Goal: Task Accomplishment & Management: Manage account settings

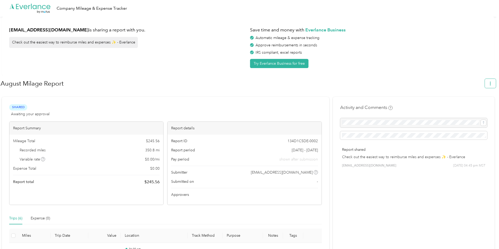
click at [496, 85] on button "button" at bounding box center [490, 83] width 11 height 9
click at [475, 106] on span "Download" at bounding box center [478, 109] width 17 height 6
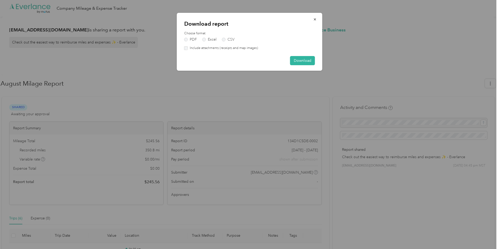
click at [318, 60] on div "Download report Choose format PDF Excel CSV Include attachments (receipts and m…" at bounding box center [250, 42] width 146 height 58
click at [308, 61] on button "Download" at bounding box center [302, 60] width 25 height 9
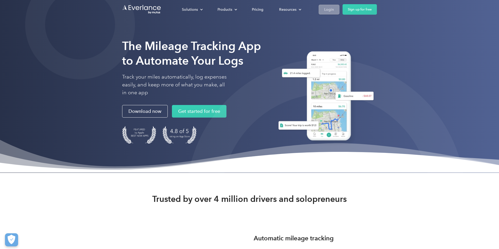
click at [333, 12] on div "Login" at bounding box center [329, 9] width 10 height 7
click at [329, 6] on link "Login" at bounding box center [329, 10] width 21 height 10
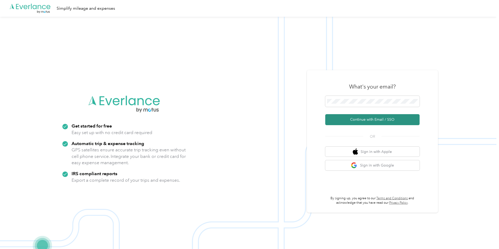
click at [375, 120] on button "Continue with Email / SSO" at bounding box center [372, 119] width 94 height 11
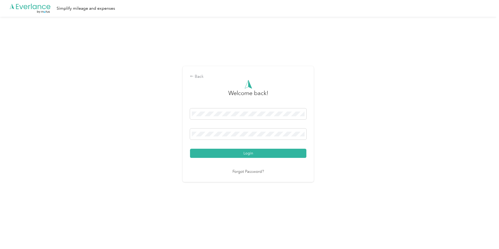
click at [235, 153] on button "Login" at bounding box center [248, 153] width 116 height 9
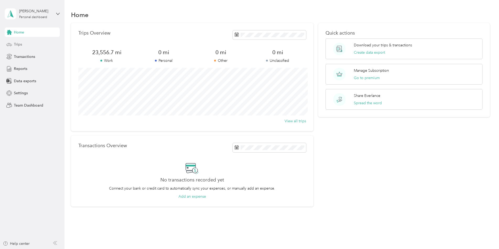
click at [9, 47] on icon at bounding box center [9, 45] width 6 height 6
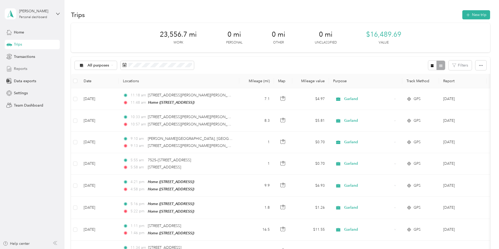
click at [18, 69] on span "Reports" at bounding box center [20, 69] width 13 height 6
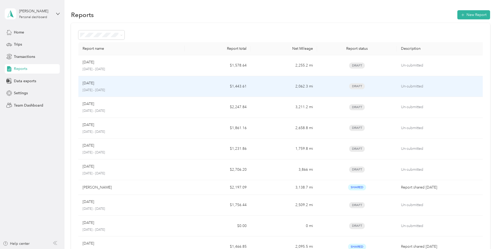
click at [126, 83] on div "[DATE]" at bounding box center [132, 83] width 98 height 6
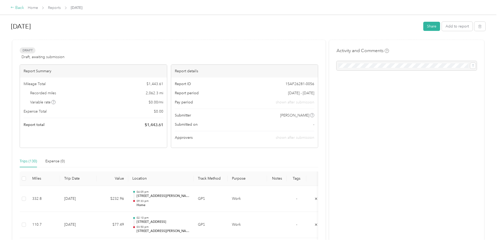
click at [15, 7] on div "Back" at bounding box center [17, 8] width 14 height 6
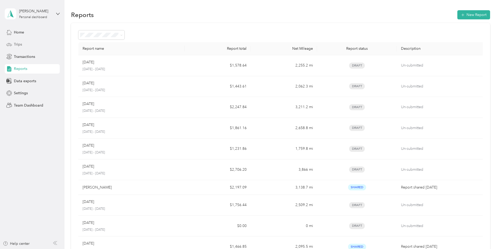
click at [21, 43] on span "Trips" at bounding box center [18, 45] width 8 height 6
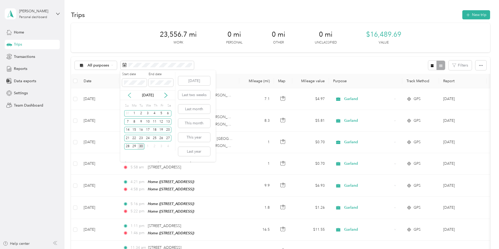
click at [129, 94] on icon at bounding box center [129, 95] width 3 height 5
drag, startPoint x: 161, startPoint y: 112, endPoint x: 163, endPoint y: 120, distance: 8.1
click at [161, 112] on div "1" at bounding box center [161, 113] width 7 height 7
click at [128, 155] on div "31" at bounding box center [127, 155] width 7 height 7
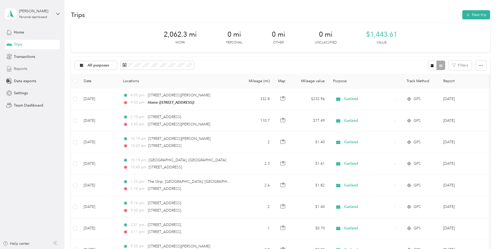
click at [17, 69] on span "Reports" at bounding box center [20, 69] width 13 height 6
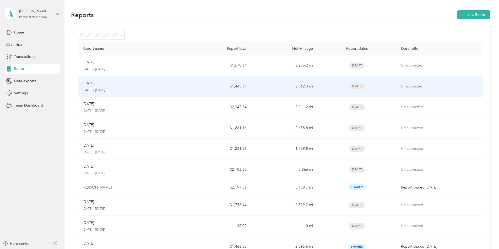
click at [109, 84] on div "[DATE]" at bounding box center [132, 83] width 98 height 6
click at [129, 83] on div "[DATE]" at bounding box center [132, 83] width 98 height 6
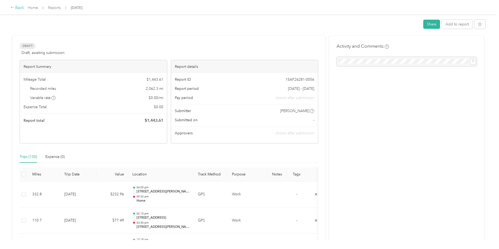
click at [14, 7] on div "Back" at bounding box center [17, 8] width 14 height 6
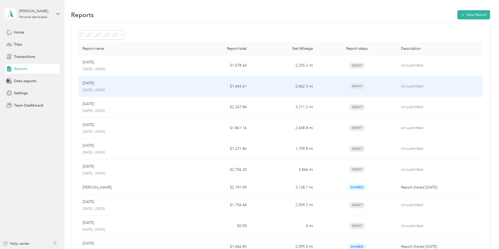
click at [258, 84] on td "2,062.3 mi" at bounding box center [284, 86] width 66 height 21
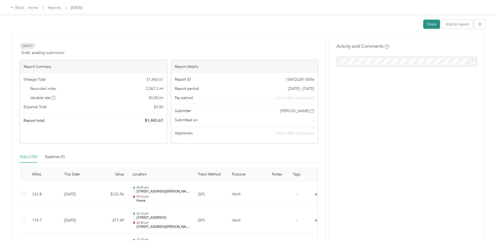
click at [430, 24] on button "Share" at bounding box center [431, 24] width 17 height 9
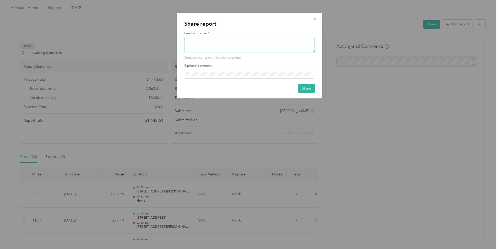
click at [238, 47] on textarea at bounding box center [249, 45] width 131 height 15
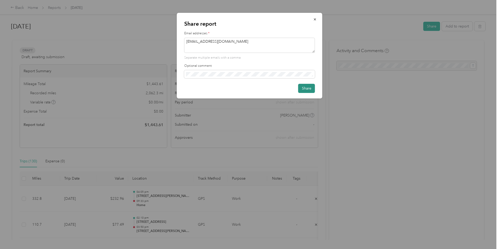
type textarea "dandrews@garlandco.com"
click at [308, 88] on button "Share" at bounding box center [306, 88] width 17 height 9
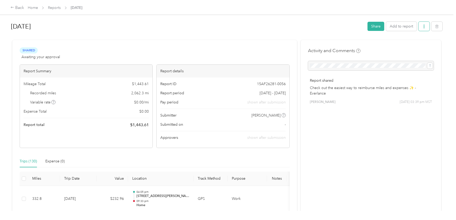
click at [430, 25] on button "button" at bounding box center [424, 26] width 11 height 9
click at [406, 46] on span "Download" at bounding box center [412, 46] width 17 height 6
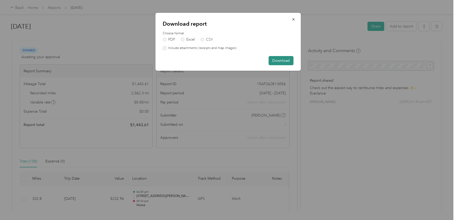
click at [279, 61] on button "Download" at bounding box center [281, 60] width 25 height 9
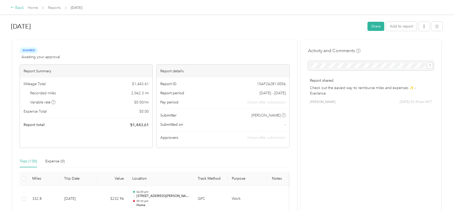
click at [18, 8] on div "Back" at bounding box center [17, 8] width 14 height 6
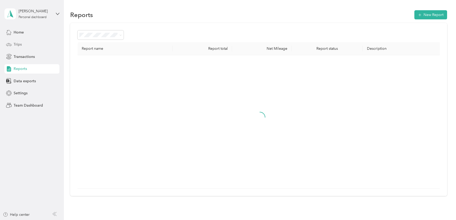
click at [15, 42] on span "Trips" at bounding box center [18, 45] width 8 height 6
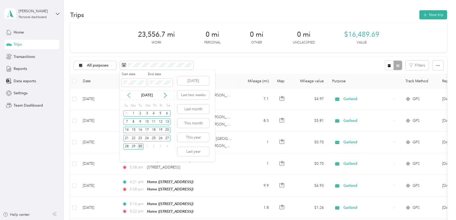
click at [127, 94] on icon at bounding box center [128, 95] width 5 height 5
click at [159, 113] on div "1" at bounding box center [160, 113] width 7 height 7
click at [124, 155] on div "31" at bounding box center [126, 155] width 7 height 7
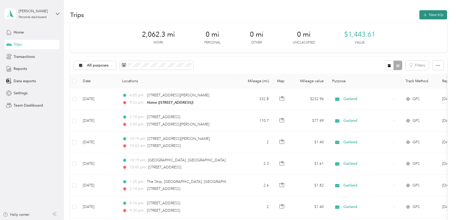
click at [431, 14] on button "New trip" at bounding box center [434, 14] width 28 height 9
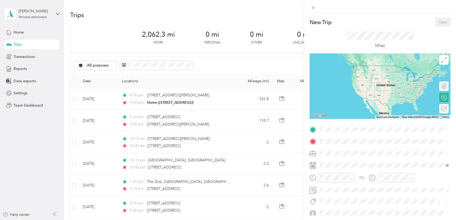
click at [342, 154] on span "12460 E Placita Mirlo, 85747, Tucson, AZ, United States" at bounding box center [361, 156] width 62 height 4
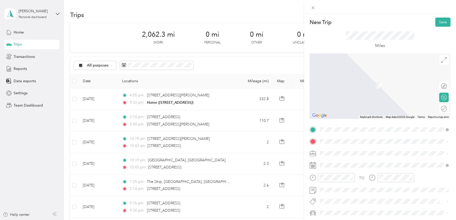
click at [359, 164] on div "Somerton middle school Somerton Middle School, 1011 N Somerton Ave, Somerton, A…" at bounding box center [366, 165] width 73 height 11
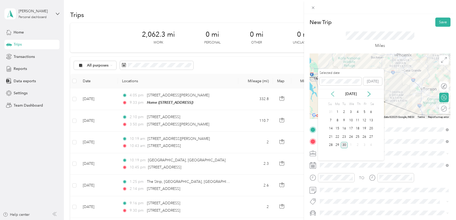
click at [332, 93] on icon at bounding box center [332, 94] width 5 height 5
click at [364, 137] on div "22" at bounding box center [364, 137] width 7 height 7
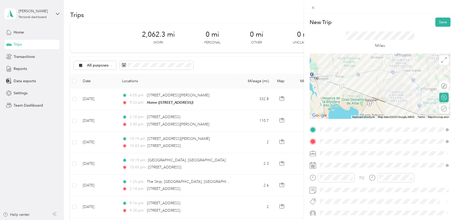
scroll to position [1, 0]
click at [443, 108] on div at bounding box center [441, 108] width 11 height 6
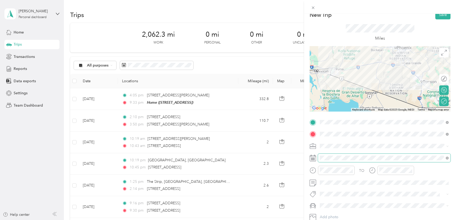
scroll to position [0, 0]
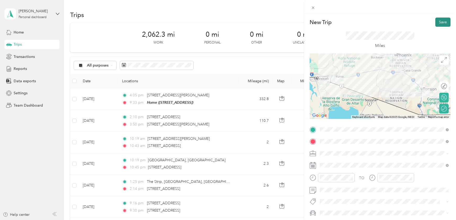
click at [442, 21] on button "Save" at bounding box center [443, 22] width 15 height 9
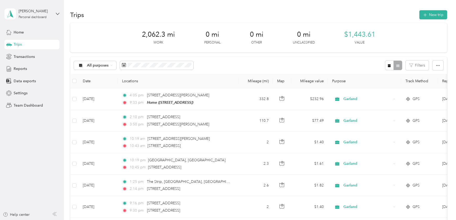
click at [327, 42] on div "2,062.3 mi Work 0 mi Personal 0 mi Other 0 mi Unclassified $1,443.61 Value" at bounding box center [258, 37] width 377 height 29
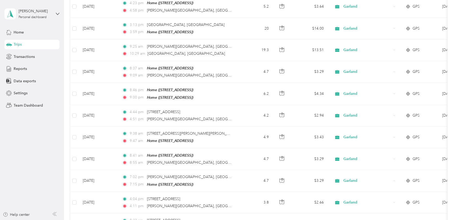
scroll to position [498, 0]
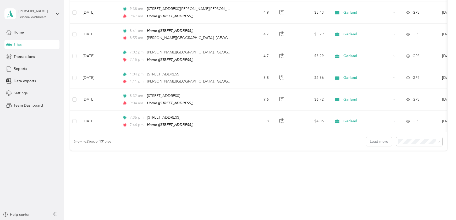
click at [407, 168] on li "100 per load" at bounding box center [422, 166] width 46 height 9
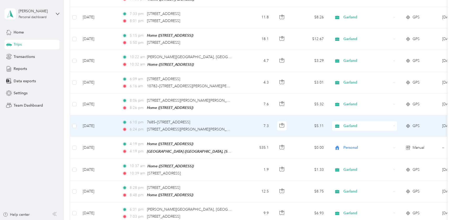
scroll to position [836, 0]
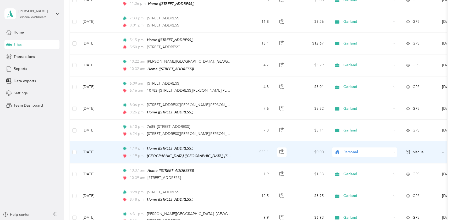
click at [354, 149] on span "Personal" at bounding box center [368, 152] width 48 height 6
click at [356, 89] on span "Garland" at bounding box center [370, 92] width 49 height 6
click at [370, 141] on td "Personal" at bounding box center [364, 152] width 73 height 22
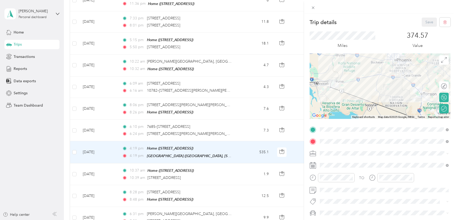
click at [308, 134] on form "Trip details Save This trip cannot be edited because it is either under review,…" at bounding box center [380, 129] width 152 height 223
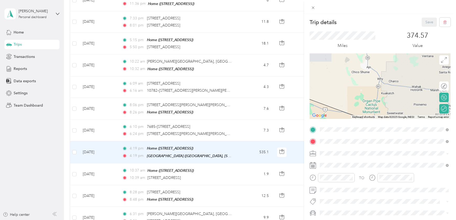
click at [430, 22] on div "Save" at bounding box center [436, 22] width 29 height 9
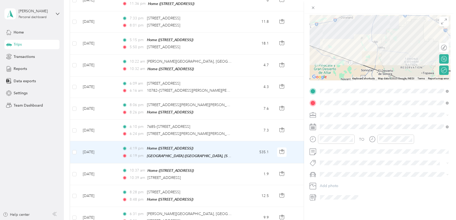
scroll to position [38, 0]
click at [313, 8] on icon at bounding box center [313, 8] width 4 height 4
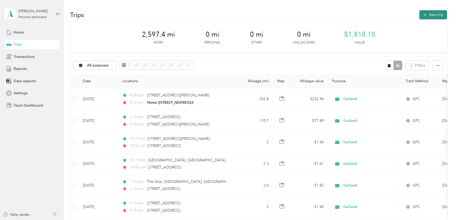
click at [434, 15] on button "New trip" at bounding box center [434, 14] width 28 height 9
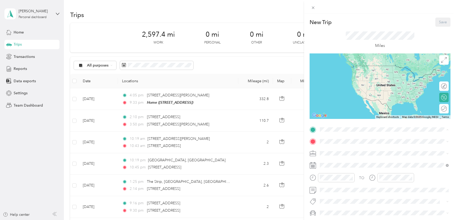
click at [336, 152] on div "Home 12460 E Placita Mirlo, 85747, Tucson, AZ, United States" at bounding box center [361, 153] width 62 height 11
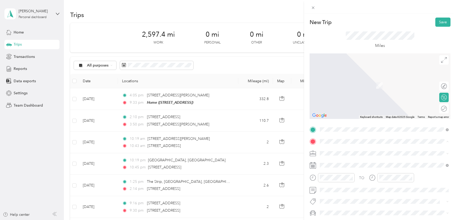
click at [338, 183] on span "Somerton Middle School, 1011 N Somerton Ave, Somerton, AZ 85350, United States …" at bounding box center [366, 184] width 73 height 4
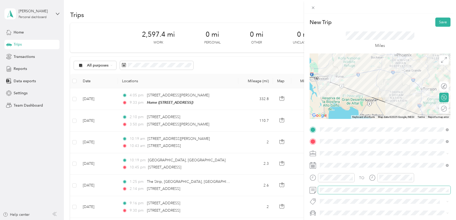
scroll to position [39, 0]
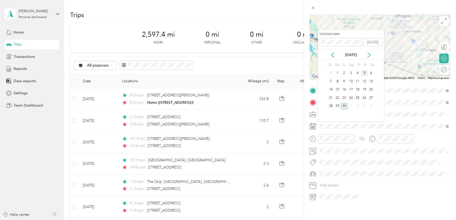
click at [365, 73] on div "5" at bounding box center [364, 73] width 7 height 7
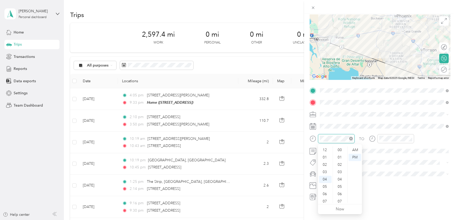
scroll to position [154, 0]
click at [325, 164] on div "06" at bounding box center [325, 164] width 13 height 7
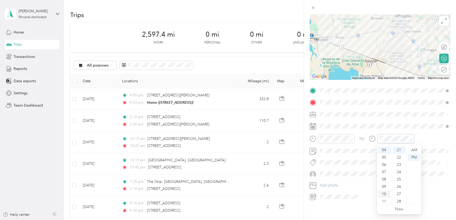
scroll to position [31, 0]
click at [384, 197] on div "11" at bounding box center [385, 199] width 13 height 7
drag, startPoint x: 373, startPoint y: 110, endPoint x: 364, endPoint y: 110, distance: 8.7
click at [373, 110] on span at bounding box center [384, 114] width 133 height 8
click at [325, 144] on li "Garland" at bounding box center [384, 141] width 133 height 9
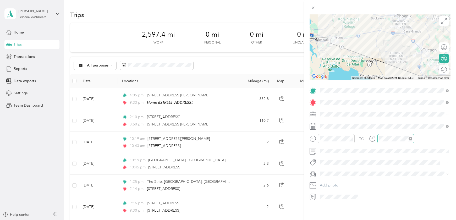
scroll to position [0, 0]
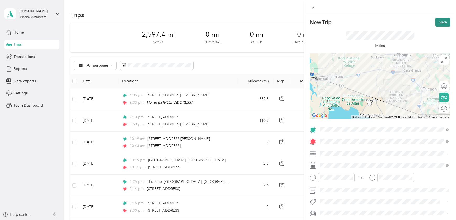
click at [443, 18] on button "Save" at bounding box center [443, 22] width 15 height 9
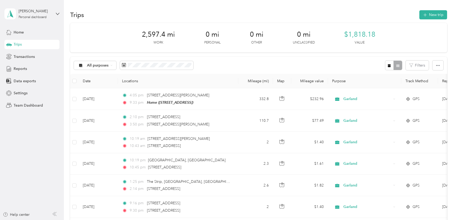
click at [17, 44] on span "Trips" at bounding box center [18, 45] width 8 height 6
click at [20, 43] on span "Trips" at bounding box center [18, 45] width 8 height 6
click at [20, 44] on span "Trips" at bounding box center [18, 45] width 8 height 6
click at [20, 30] on span "Home" at bounding box center [19, 33] width 10 height 6
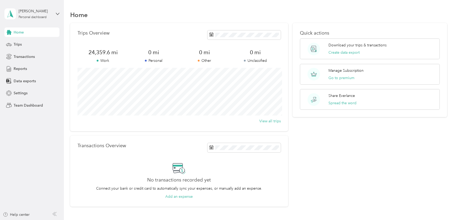
scroll to position [41, 0]
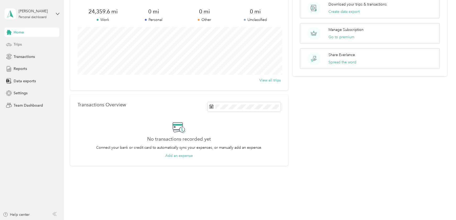
click at [21, 42] on span "Trips" at bounding box center [18, 45] width 8 height 6
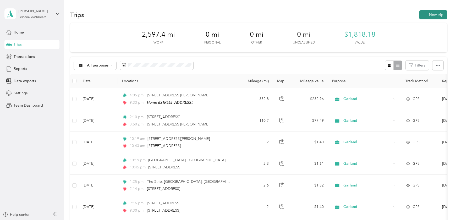
click at [433, 13] on button "New trip" at bounding box center [434, 14] width 28 height 9
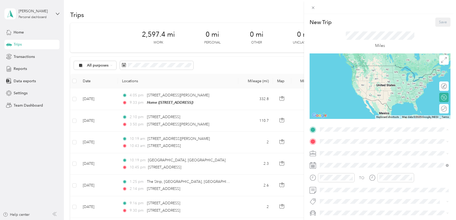
click at [340, 155] on span "12460 E Placita Mirlo, 85747, Tucson, AZ, United States" at bounding box center [361, 156] width 62 height 4
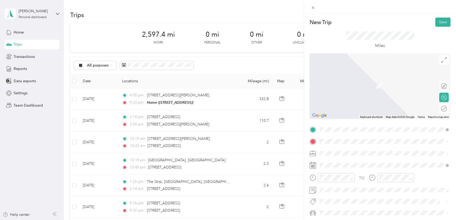
click at [340, 180] on div "Somerton middle school Somerton Middle School, 1011 N Somerton Ave, Somerton, A…" at bounding box center [366, 181] width 73 height 11
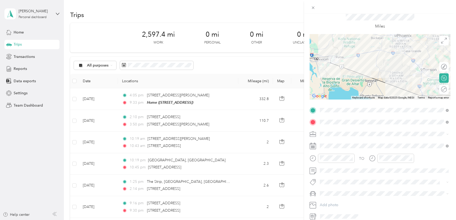
scroll to position [34, 0]
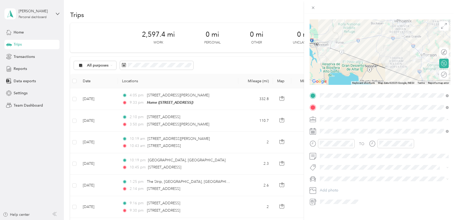
click at [327, 147] on span "Garland" at bounding box center [328, 147] width 13 height 4
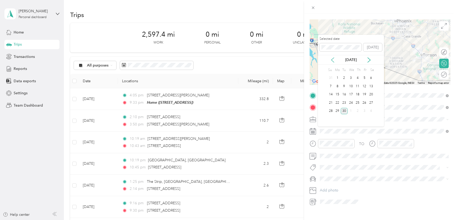
click at [332, 57] on icon at bounding box center [332, 59] width 5 height 5
click at [331, 94] on div "10" at bounding box center [331, 95] width 7 height 7
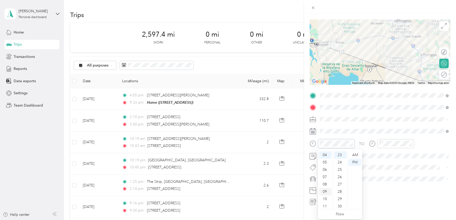
scroll to position [31, 0]
click at [325, 174] on div "07" at bounding box center [325, 174] width 13 height 7
click at [355, 162] on div "PM" at bounding box center [355, 162] width 13 height 7
click at [385, 202] on div "11" at bounding box center [385, 204] width 13 height 7
drag, startPoint x: 425, startPoint y: 137, endPoint x: 422, endPoint y: 137, distance: 2.9
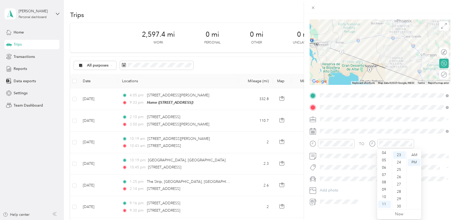
click at [425, 137] on div "TO Add photo" at bounding box center [380, 149] width 141 height 115
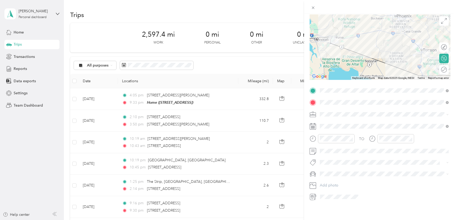
scroll to position [0, 0]
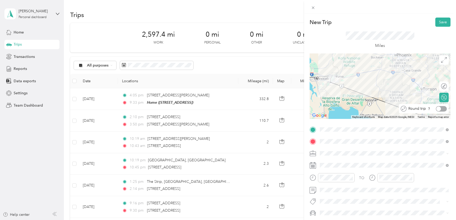
click at [443, 109] on div at bounding box center [441, 109] width 11 height 6
click at [442, 22] on button "Save" at bounding box center [443, 22] width 15 height 9
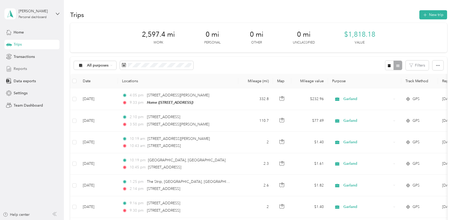
click at [19, 68] on span "Reports" at bounding box center [20, 69] width 13 height 6
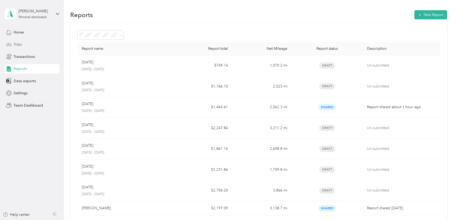
click at [14, 47] on span "Trips" at bounding box center [18, 45] width 8 height 6
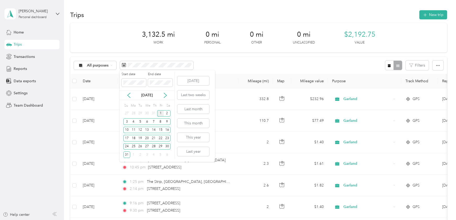
click at [160, 114] on div "1" at bounding box center [160, 113] width 7 height 7
click at [125, 155] on div "31" at bounding box center [126, 155] width 7 height 7
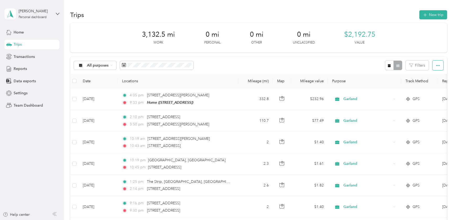
click at [438, 64] on button "button" at bounding box center [438, 66] width 11 height 10
click at [406, 40] on div "3,132.5 mi Work 0 mi Personal 0 mi Other 0 mi Unclassified $2,192.75 Value" at bounding box center [258, 37] width 377 height 29
click at [432, 86] on span "Export" at bounding box center [433, 84] width 11 height 4
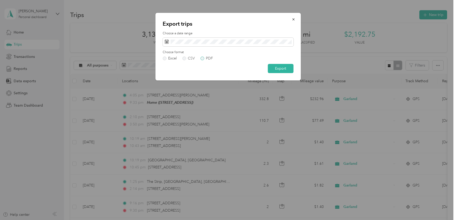
click at [201, 58] on label "PDF" at bounding box center [207, 59] width 13 height 4
click at [283, 70] on button "Export" at bounding box center [281, 68] width 26 height 9
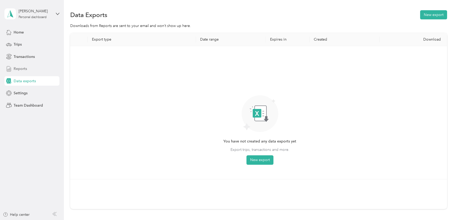
click at [20, 70] on span "Reports" at bounding box center [20, 69] width 13 height 6
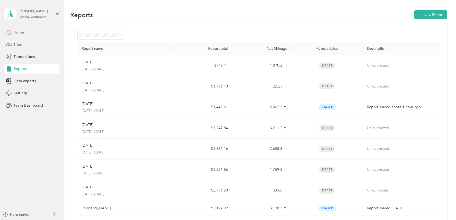
click at [15, 31] on span "Home" at bounding box center [19, 33] width 10 height 6
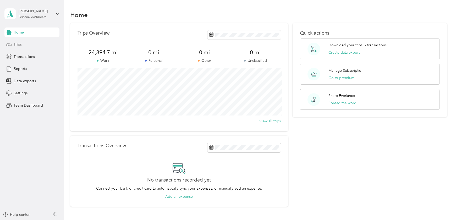
click at [22, 44] on div "Trips" at bounding box center [31, 44] width 55 height 9
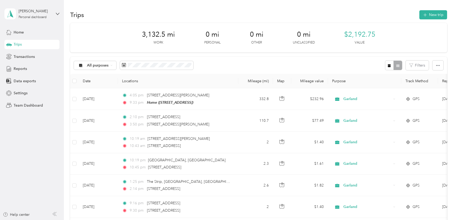
click at [24, 44] on div "Trips" at bounding box center [31, 44] width 55 height 9
